Goal: Find contact information: Find contact information

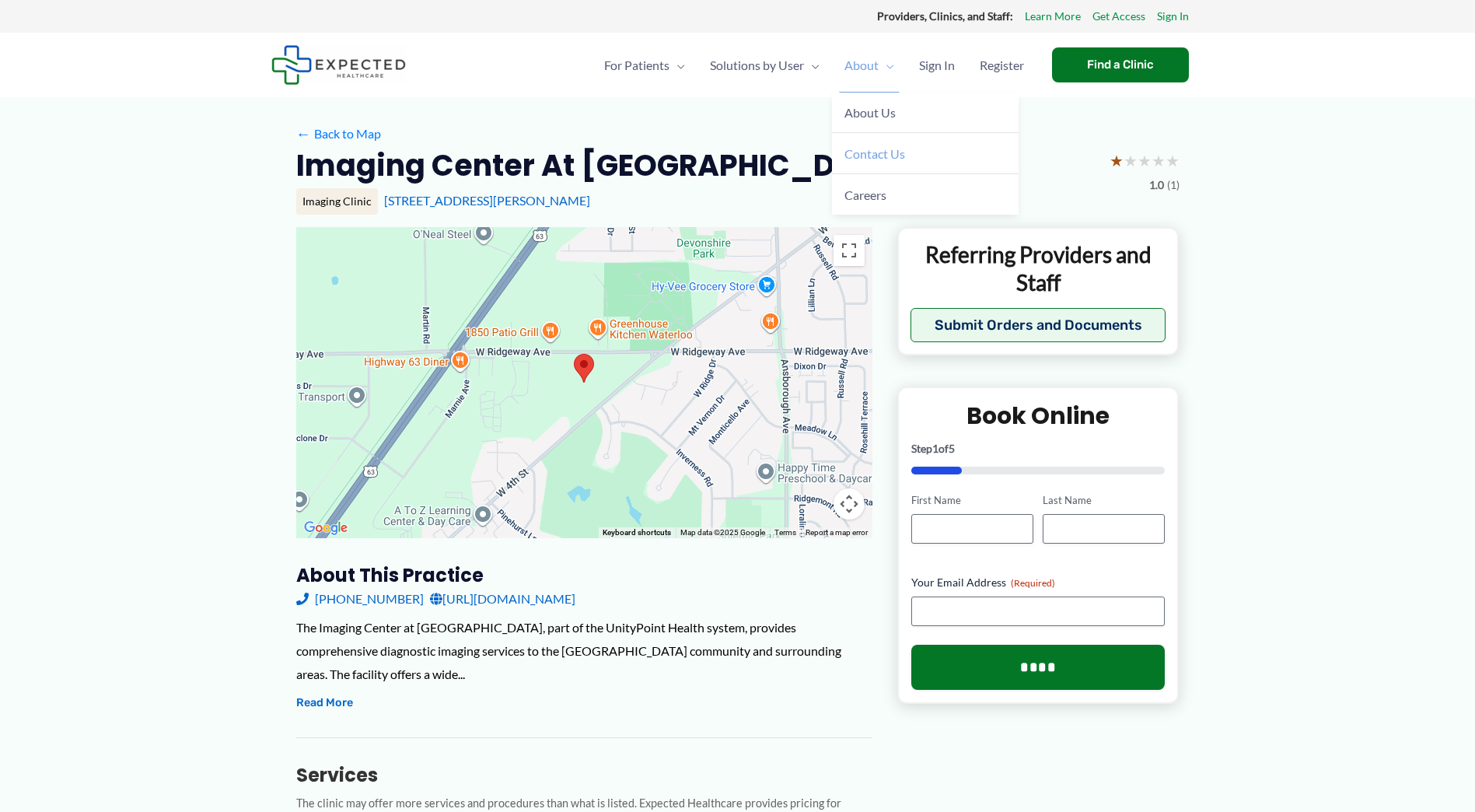
click at [867, 151] on span "Contact Us" at bounding box center [874, 153] width 61 height 15
click at [526, 597] on link "[URL][DOMAIN_NAME]" at bounding box center [503, 599] width 145 height 23
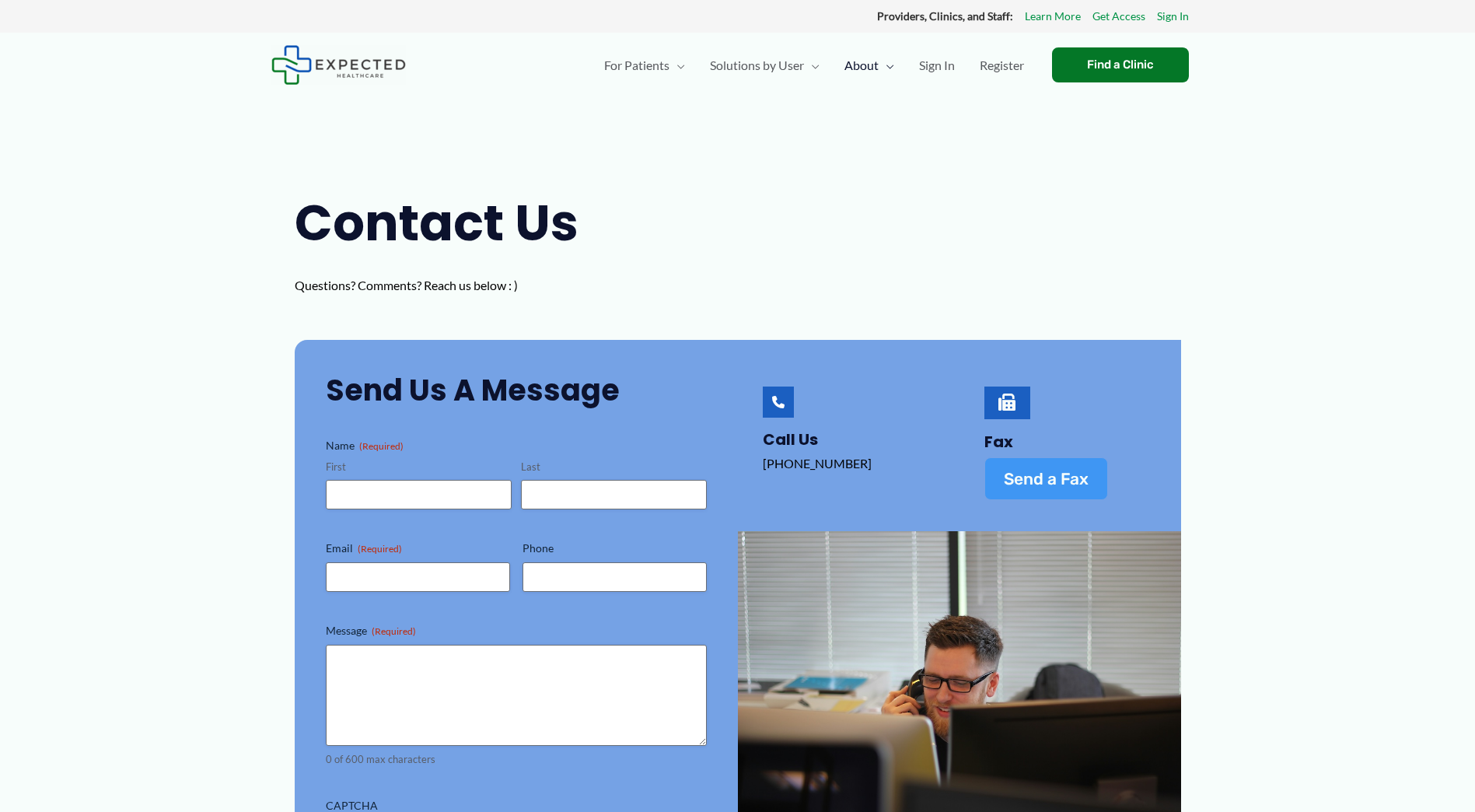
click at [1029, 475] on span "Send a Fax" at bounding box center [1046, 478] width 84 height 16
